Goal: Find specific page/section: Find specific page/section

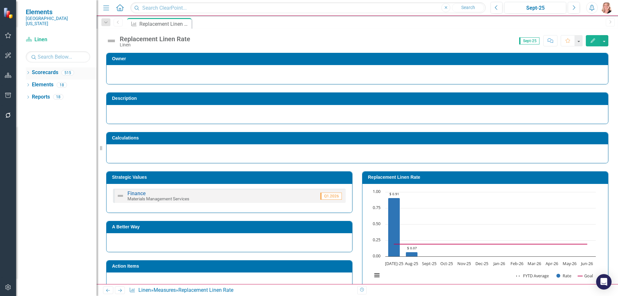
click at [29, 71] on icon at bounding box center [28, 72] width 2 height 3
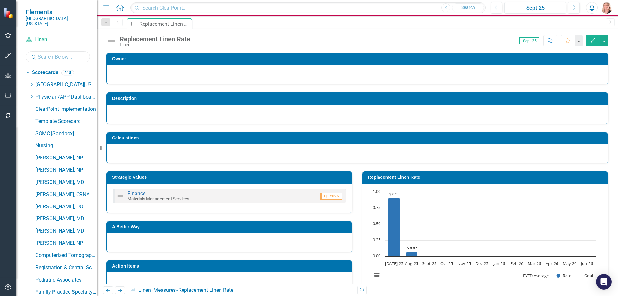
click at [47, 51] on input "text" at bounding box center [58, 56] width 64 height 11
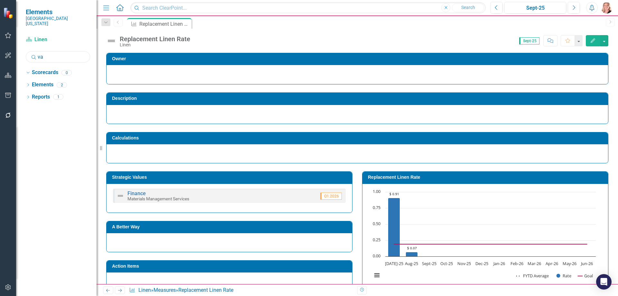
type input "v"
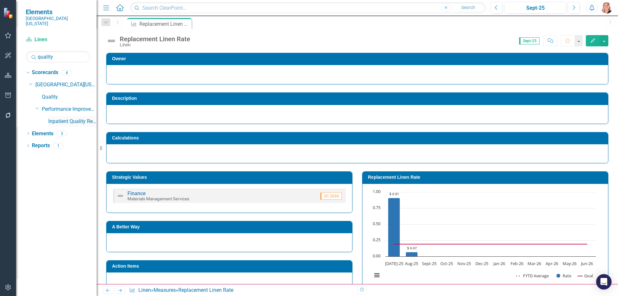
click at [70, 118] on link "Inpatient Quality Reporting (IQR) Program" at bounding box center [72, 121] width 48 height 7
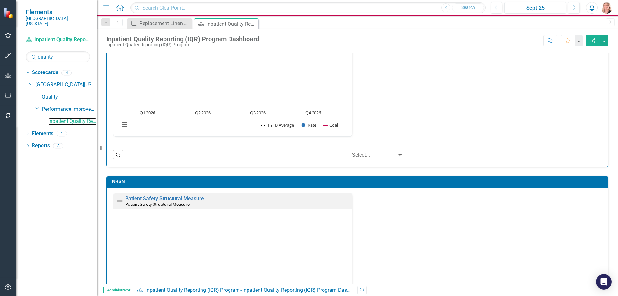
scroll to position [934, 0]
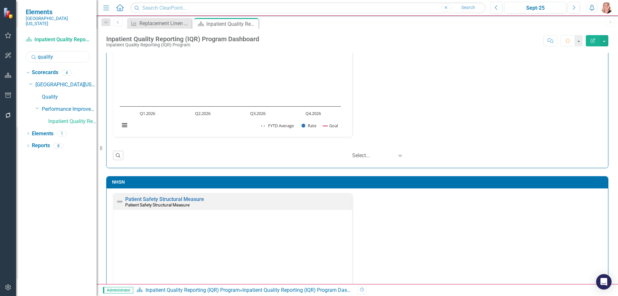
click at [60, 51] on input "quality" at bounding box center [58, 56] width 64 height 11
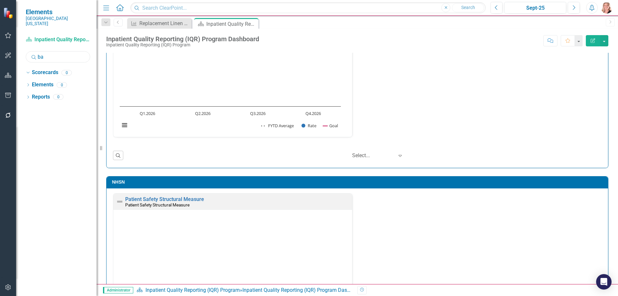
type input "b"
type input "v"
